Goal: Task Accomplishment & Management: Manage account settings

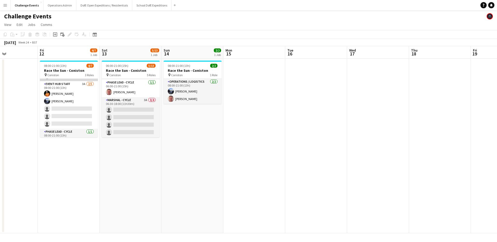
scroll to position [24, 0]
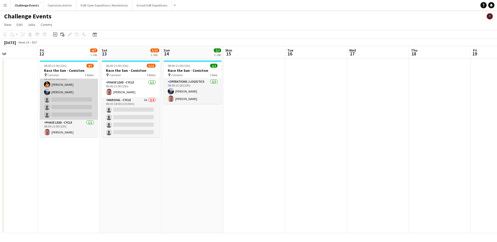
click at [62, 105] on app-card-role "Event Hub Staff 3A [DATE] 08:00-21:00 (13h) [PERSON_NAME] [PERSON_NAME] single-…" at bounding box center [69, 96] width 58 height 48
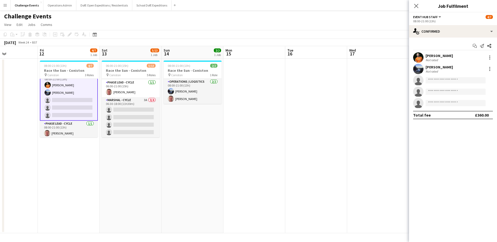
scroll to position [25, 0]
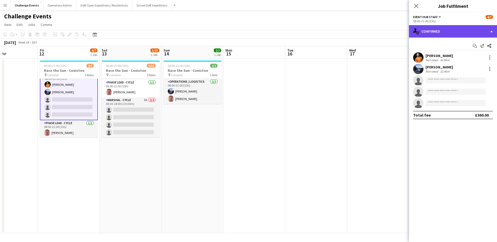
click at [470, 29] on div "single-neutral-actions-check-2 Confirmed" at bounding box center [453, 31] width 88 height 12
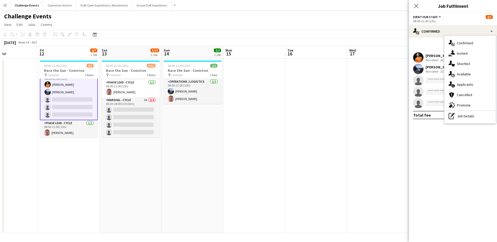
click at [462, 112] on div "pen-write Job Details" at bounding box center [469, 116] width 51 height 10
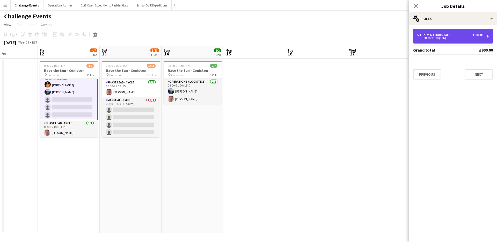
click at [472, 37] on div "08:00-21:00 (13h)" at bounding box center [450, 38] width 66 height 3
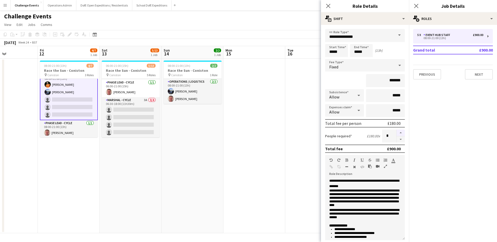
click at [398, 132] on button "button" at bounding box center [400, 132] width 8 height 7
type input "*"
click at [298, 83] on app-date-cell at bounding box center [316, 145] width 62 height 174
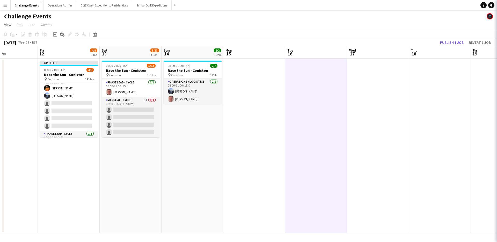
scroll to position [24, 0]
click at [449, 42] on button "Publish 1 job" at bounding box center [452, 42] width 28 height 7
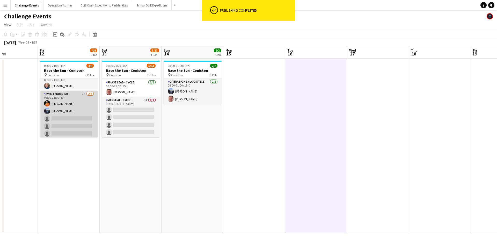
scroll to position [4, 0]
click at [73, 123] on app-card-role "Event Hub Staff 3A [DATE] 08:00-21:00 (13h) [PERSON_NAME] [PERSON_NAME] single-…" at bounding box center [69, 119] width 58 height 55
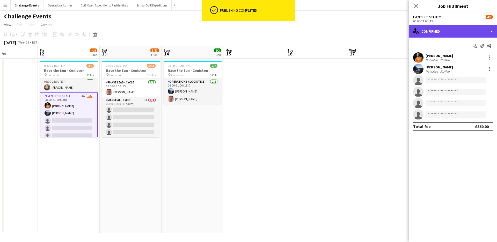
click at [453, 32] on div "single-neutral-actions-check-2 Confirmed" at bounding box center [453, 31] width 88 height 12
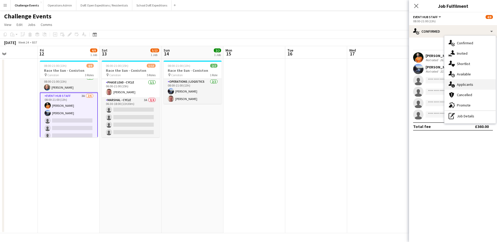
click at [466, 82] on span "Applicants" at bounding box center [464, 84] width 16 height 5
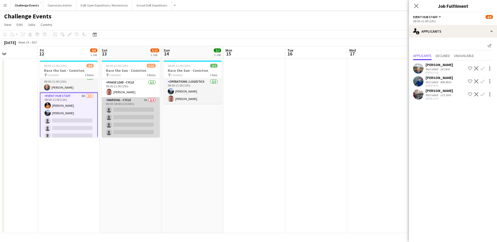
click at [123, 112] on app-card-role "Marshal - Cycle 3A 0/4 06:30-18:00 (11h30m) single-neutral-actions single-neutr…" at bounding box center [131, 117] width 58 height 40
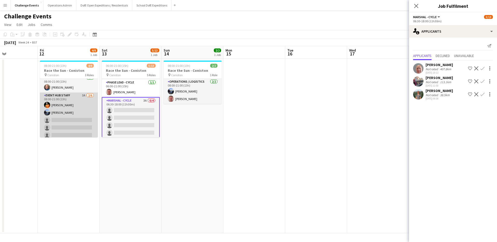
click at [68, 117] on app-card-role "Event Hub Staff 3A [DATE] 08:00-21:00 (13h) [PERSON_NAME] [PERSON_NAME] single-…" at bounding box center [69, 119] width 58 height 55
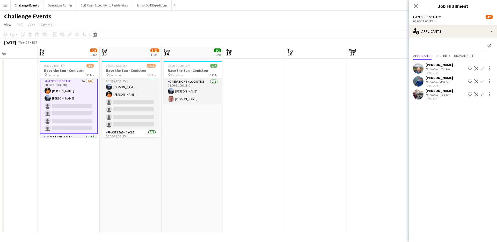
scroll to position [21, 0]
click at [255, 139] on app-date-cell at bounding box center [254, 145] width 62 height 174
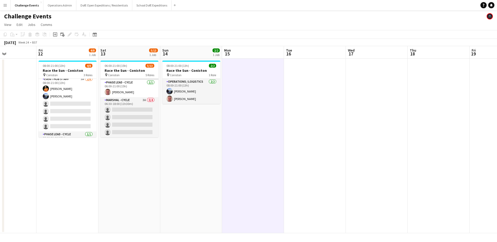
scroll to position [0, 210]
click at [131, 121] on app-card-role "Marshal - Cycle 3A 0/4 06:30-18:00 (11h30m) single-neutral-actions single-neutr…" at bounding box center [130, 117] width 58 height 40
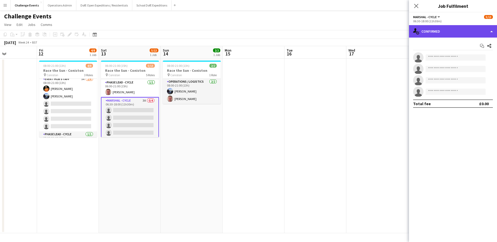
click at [471, 35] on div "single-neutral-actions-check-2 Confirmed" at bounding box center [453, 31] width 88 height 12
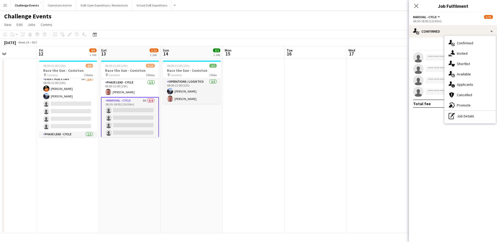
click at [465, 83] on span "Applicants" at bounding box center [464, 84] width 16 height 5
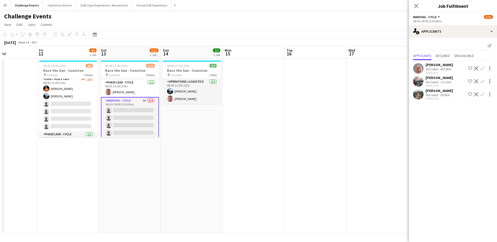
click at [232, 125] on app-date-cell at bounding box center [253, 145] width 62 height 174
